Goal: Navigation & Orientation: Find specific page/section

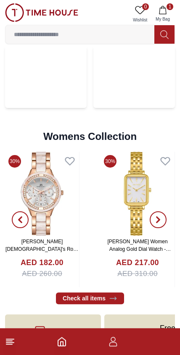
scroll to position [2021, 0]
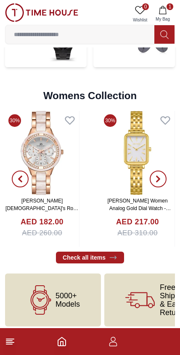
click at [13, 12] on img at bounding box center [41, 12] width 73 height 18
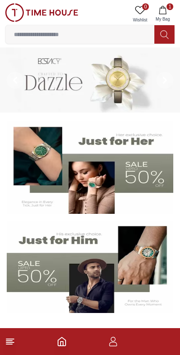
click at [23, 8] on img at bounding box center [41, 12] width 73 height 18
click at [18, 11] on img at bounding box center [41, 12] width 73 height 18
click at [38, 8] on img at bounding box center [41, 12] width 73 height 18
click at [18, 15] on img at bounding box center [41, 12] width 73 height 18
click at [15, 344] on icon at bounding box center [10, 341] width 10 height 10
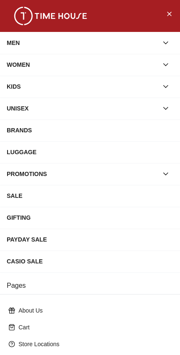
click at [16, 180] on div "PROMOTIONS" at bounding box center [82, 173] width 151 height 15
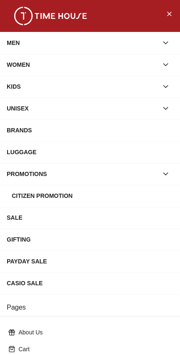
click at [18, 123] on div "BRANDS" at bounding box center [90, 130] width 166 height 15
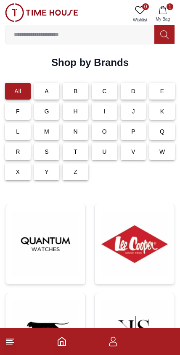
click at [5, 346] on icon at bounding box center [10, 341] width 10 height 10
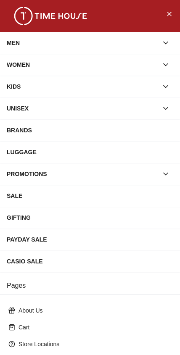
click at [39, 20] on img at bounding box center [50, 16] width 84 height 18
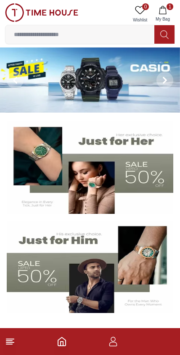
click at [78, 91] on img at bounding box center [90, 79] width 180 height 65
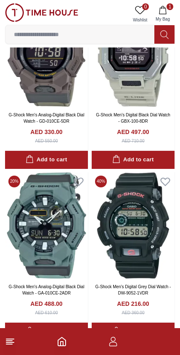
scroll to position [1537, 0]
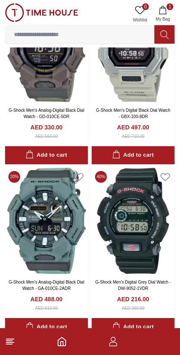
click at [8, 346] on icon at bounding box center [10, 341] width 10 height 10
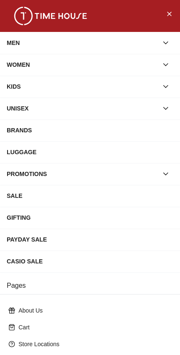
click at [55, 348] on link "Store Locations" at bounding box center [90, 343] width 170 height 15
